Goal: Check status: Check status

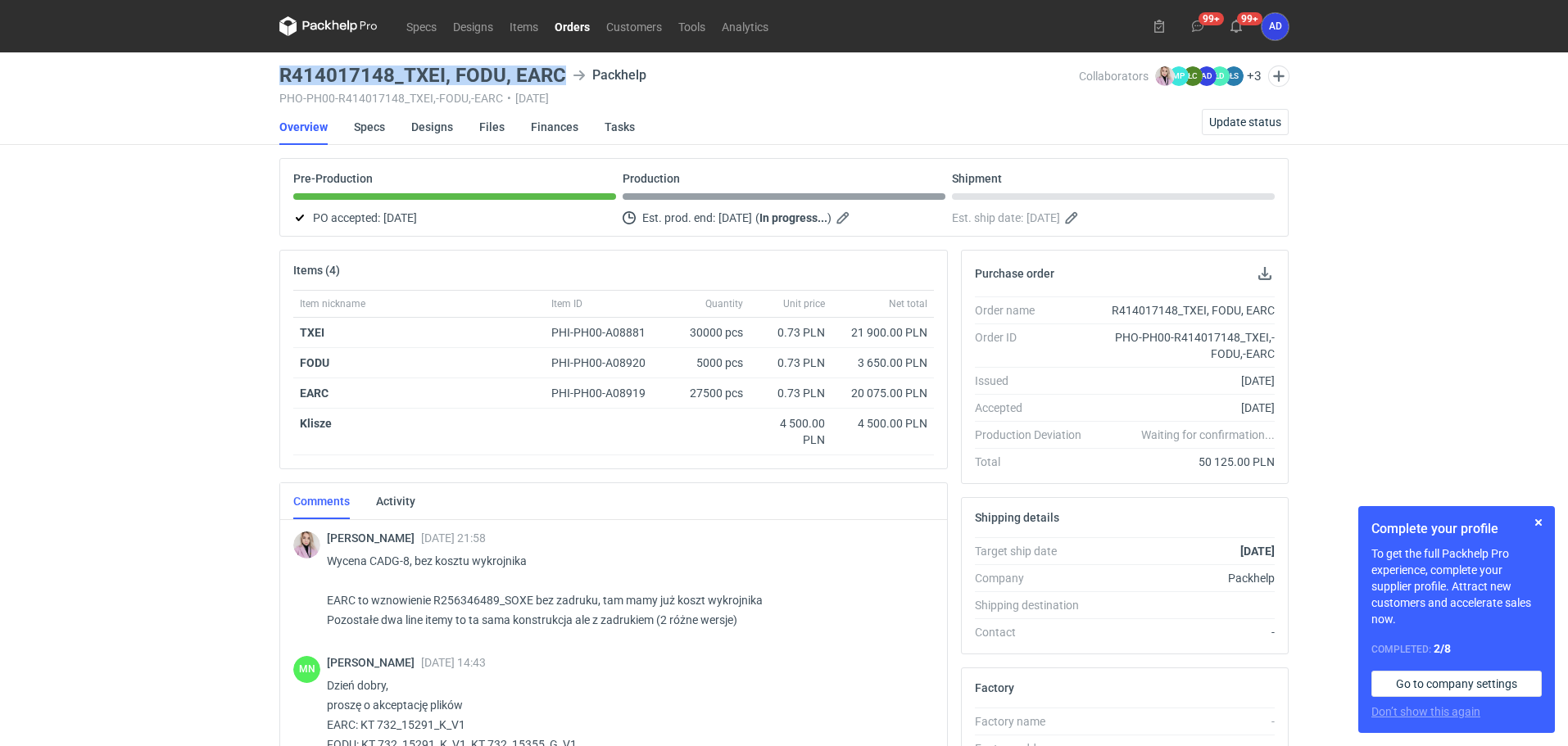
scroll to position [946, 0]
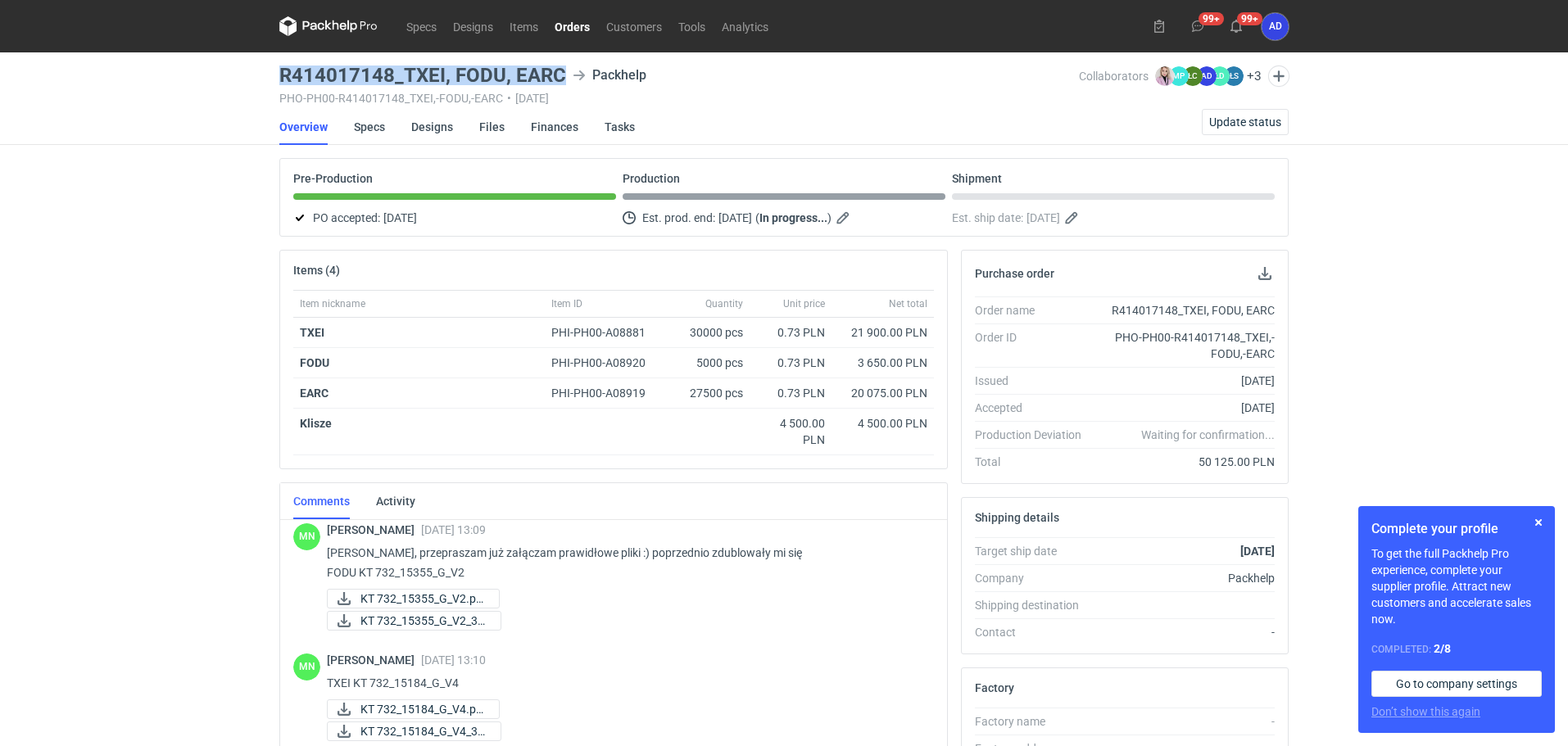
click at [574, 33] on link "Orders" at bounding box center [572, 26] width 52 height 20
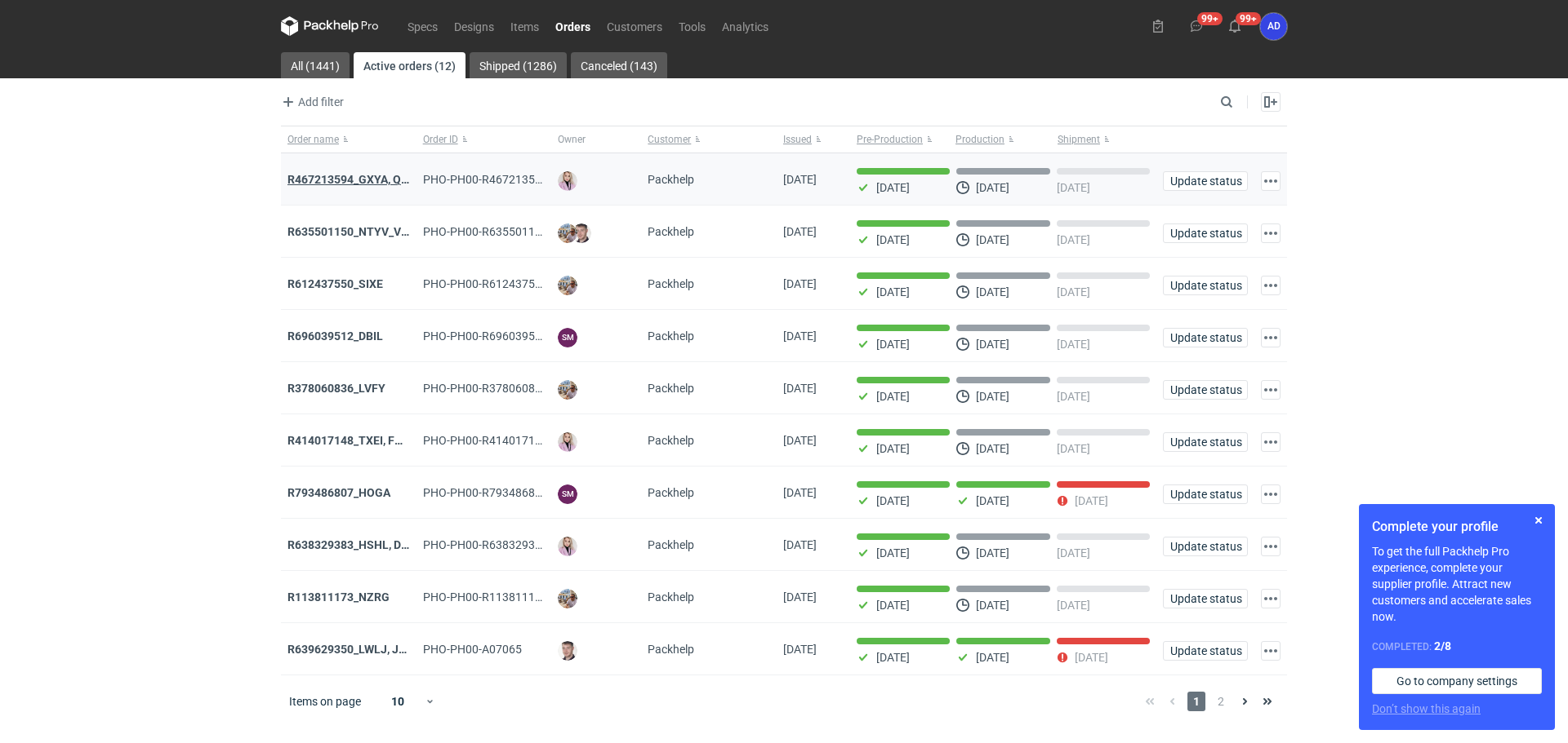
click at [375, 182] on strong "R467213594_GXYA, QYSN" at bounding box center [356, 179] width 137 height 13
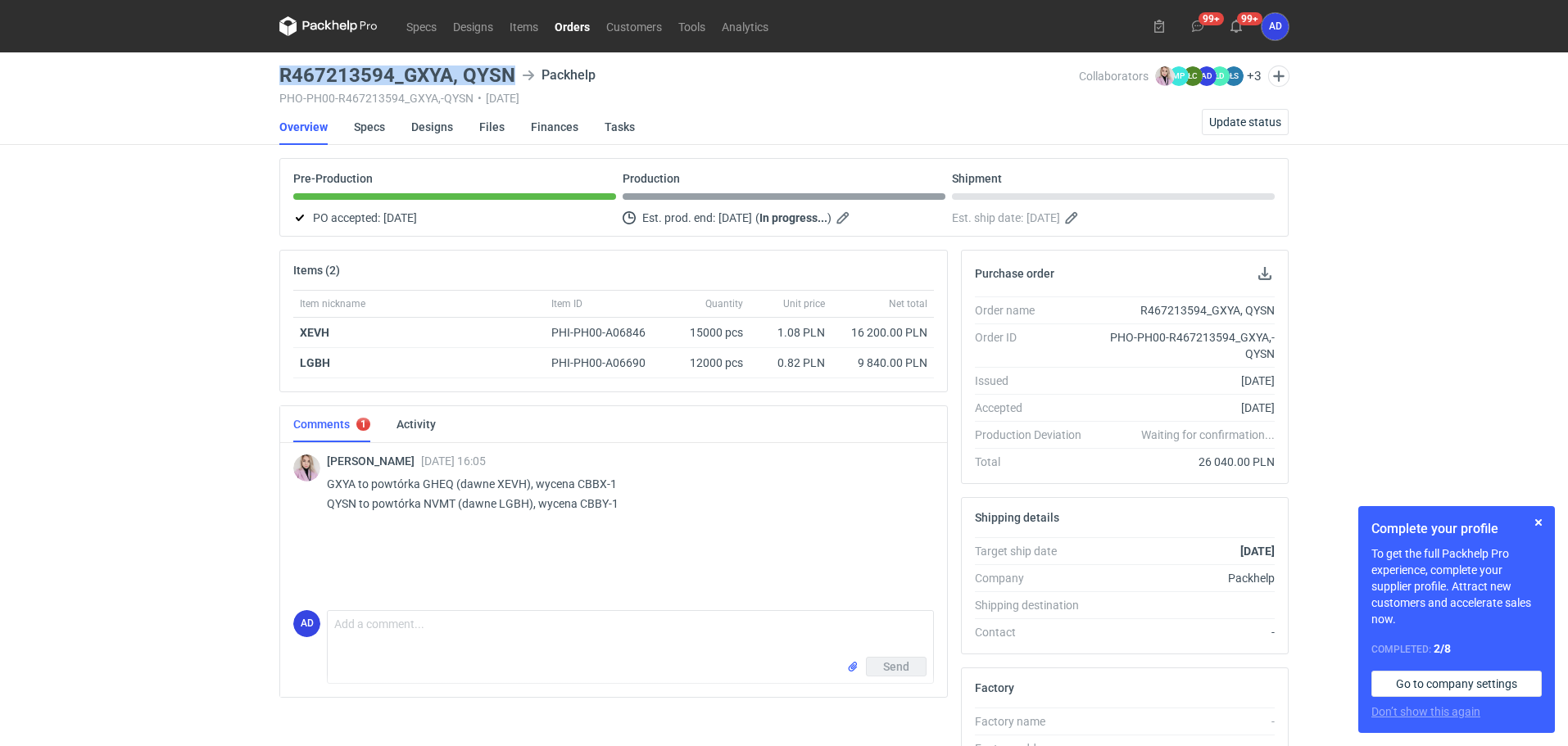
drag, startPoint x: 517, startPoint y: 72, endPoint x: 276, endPoint y: 67, distance: 241.1
click at [276, 67] on main "R467213594_GXYA, QYSN Packhelp PHO-PH00-R467213594_GXYA,-QYSN • [DATE] Collabor…" at bounding box center [784, 561] width 1022 height 1017
copy h3 "R467213594_GXYA, QYSN"
